Goal: Task Accomplishment & Management: Use online tool/utility

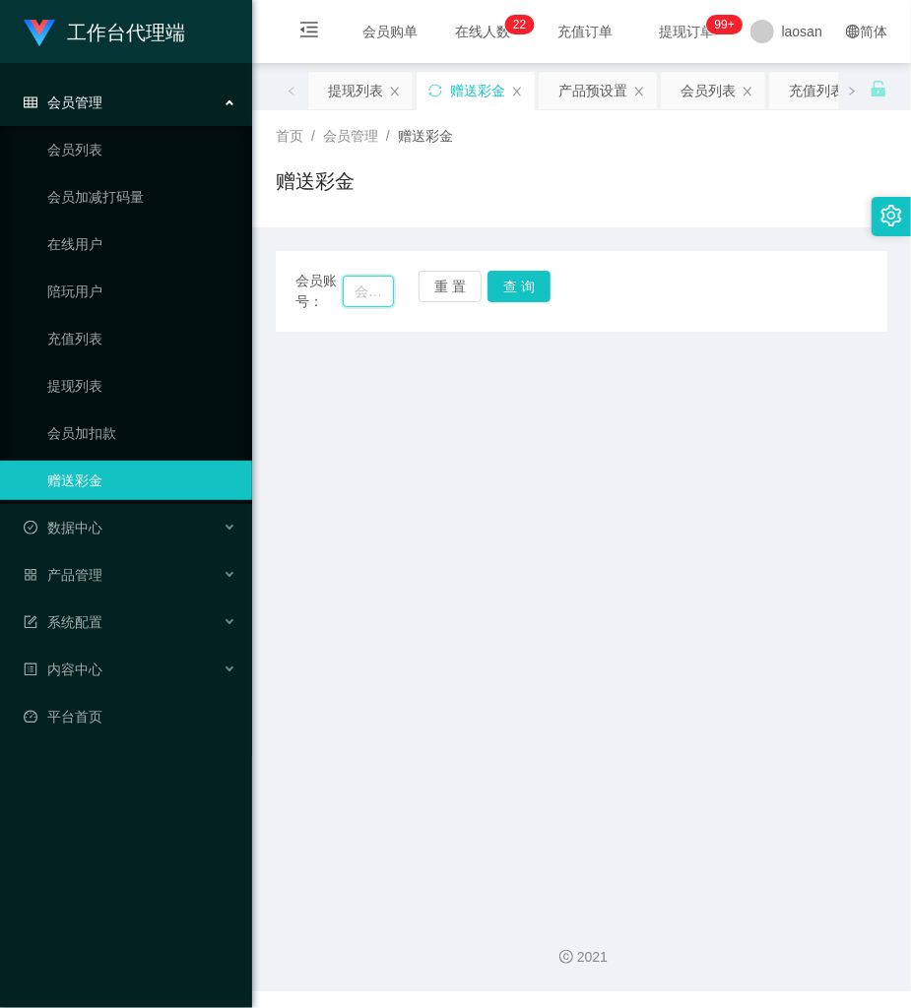
click at [384, 288] on input "text" at bounding box center [368, 292] width 51 height 32
paste input "Eve775"
type input "Eve775"
click at [530, 297] on button "查 询" at bounding box center [518, 287] width 63 height 32
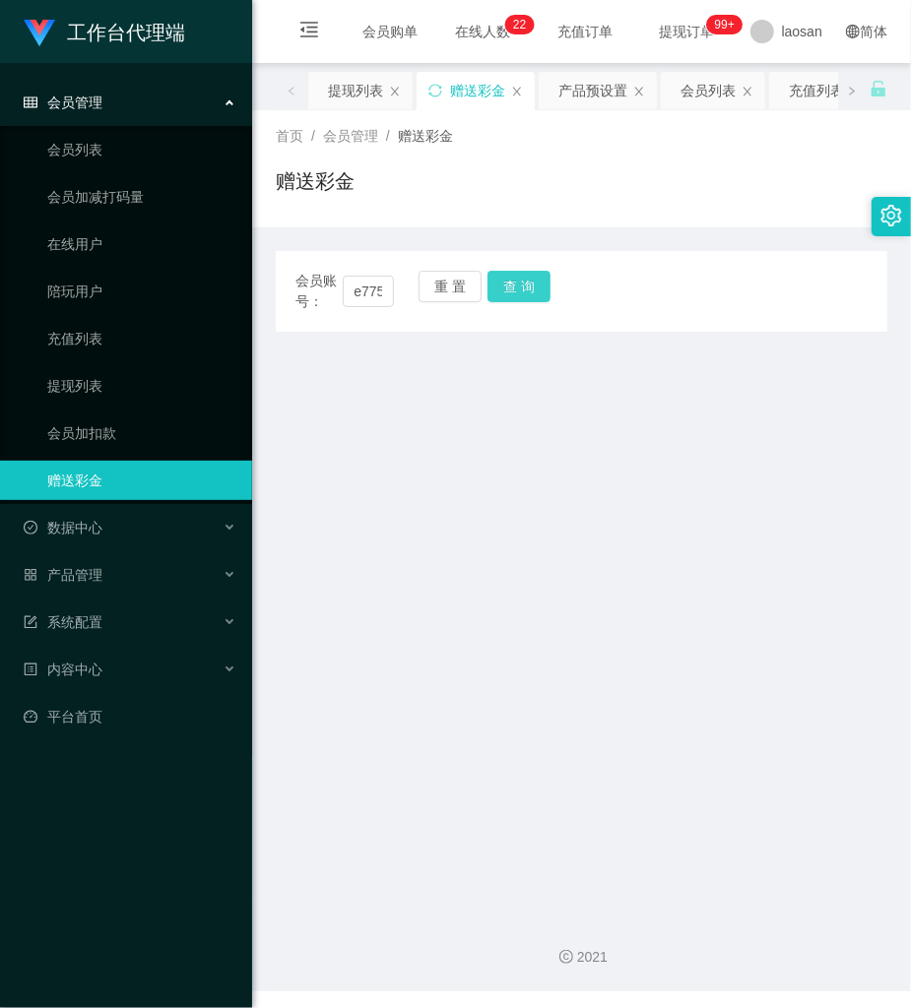
scroll to position [0, 0]
click at [528, 289] on button "查 询" at bounding box center [518, 287] width 63 height 32
click at [96, 148] on link "会员列表" at bounding box center [141, 149] width 189 height 39
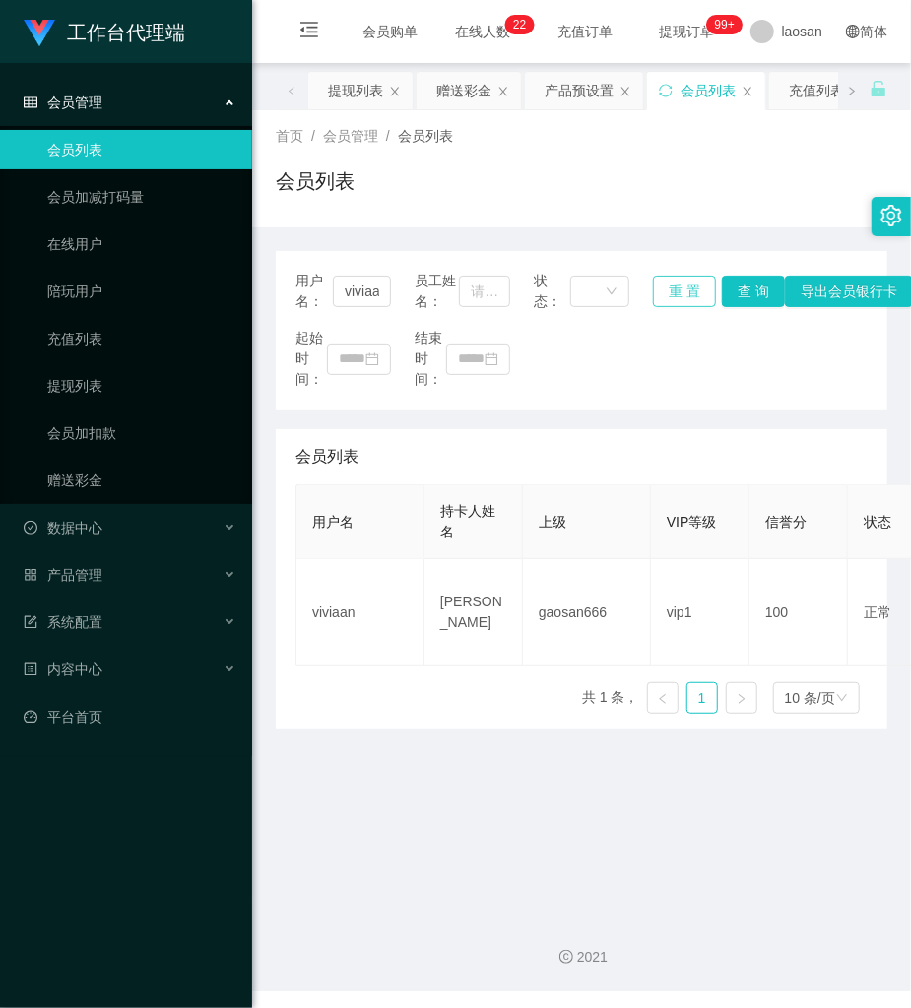
drag, startPoint x: 686, startPoint y: 285, endPoint x: 390, endPoint y: 296, distance: 296.6
click at [679, 285] on button "重 置" at bounding box center [684, 292] width 63 height 32
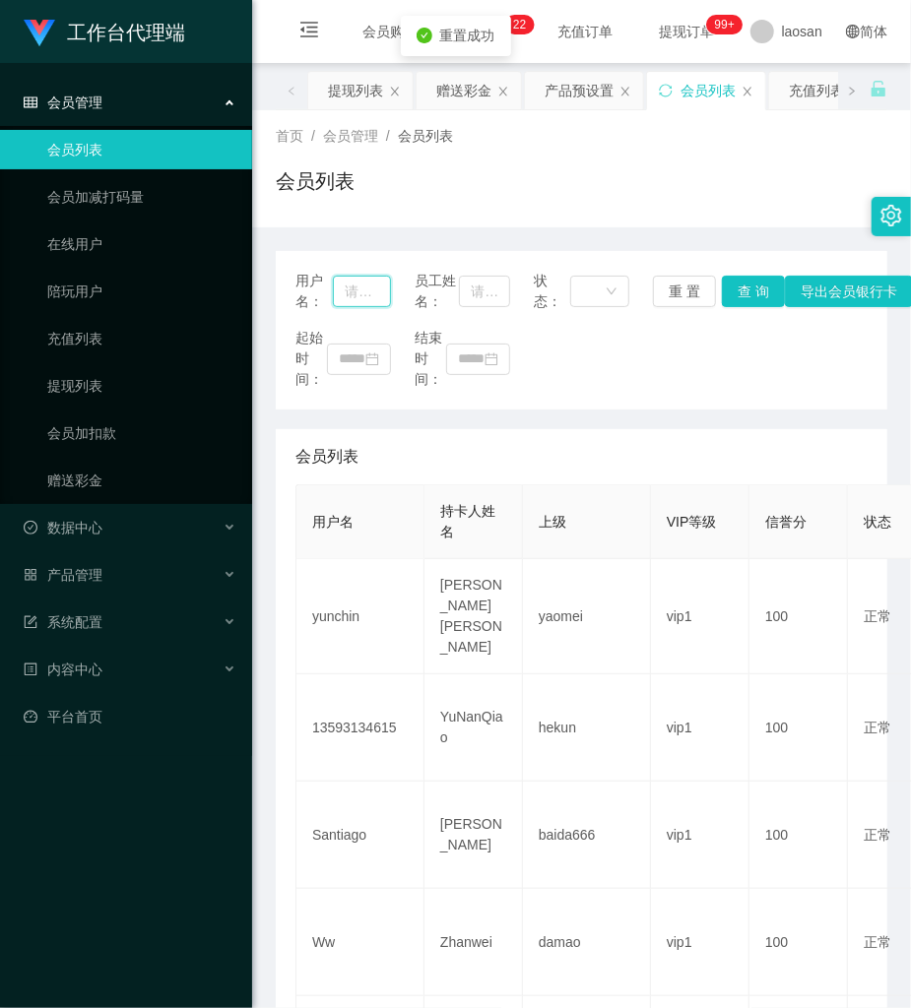
click at [368, 292] on input "text" at bounding box center [362, 292] width 58 height 32
paste input "Eve775"
type input "Eve775"
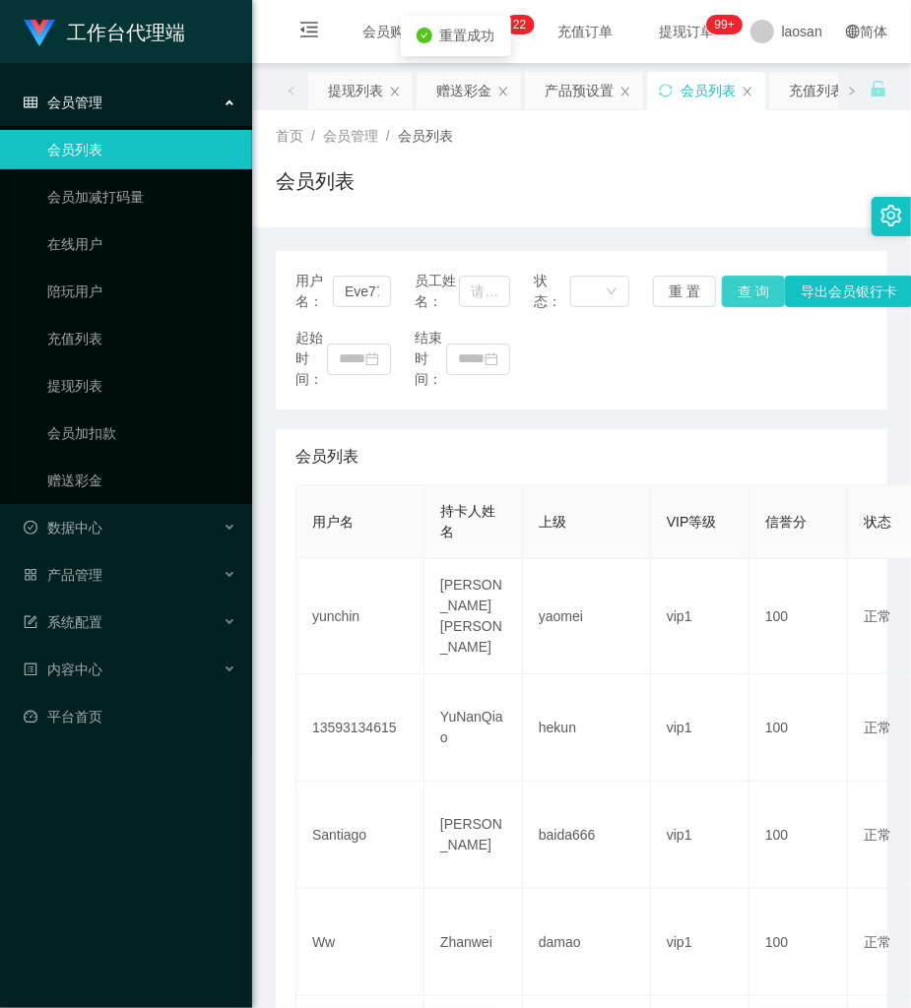
click at [746, 288] on button "查 询" at bounding box center [753, 292] width 63 height 32
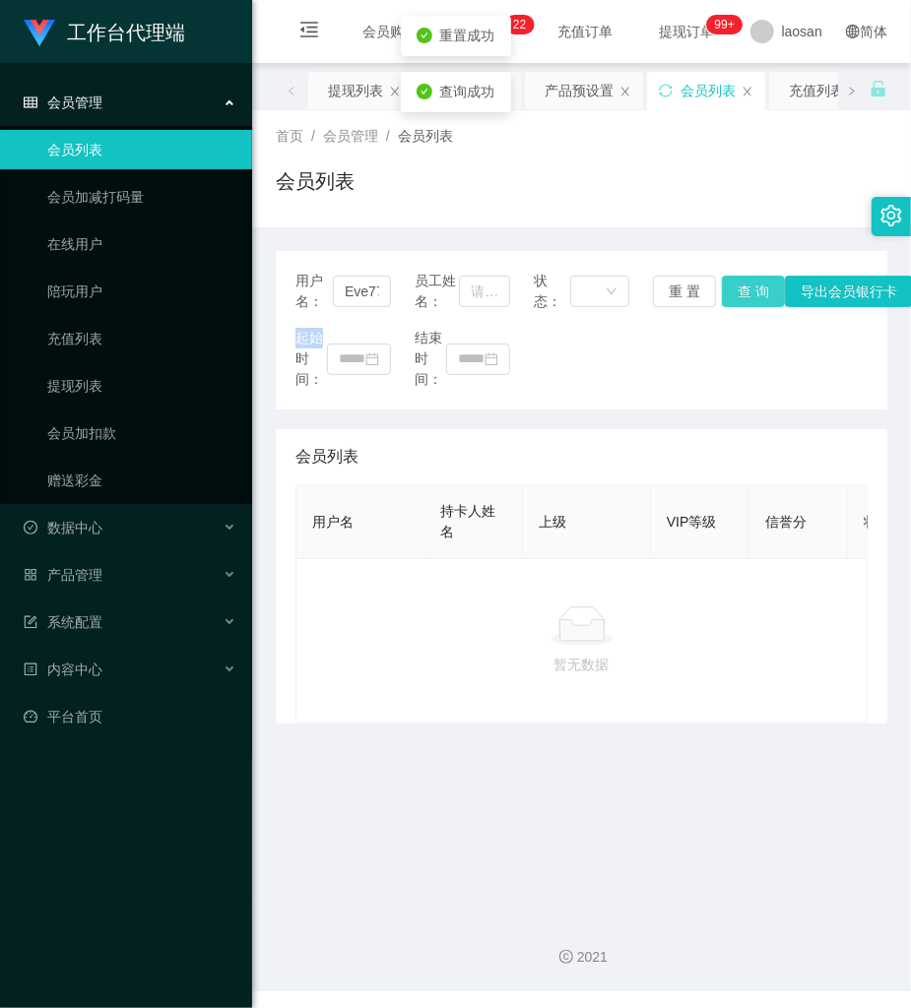
click at [742, 288] on div "用户名： Eve775 员工姓名： 状态： 重 置 查 询 导出会员银行卡" at bounding box center [581, 291] width 572 height 41
click at [742, 289] on button "查 询" at bounding box center [753, 292] width 63 height 32
